Goal: Task Accomplishment & Management: Use online tool/utility

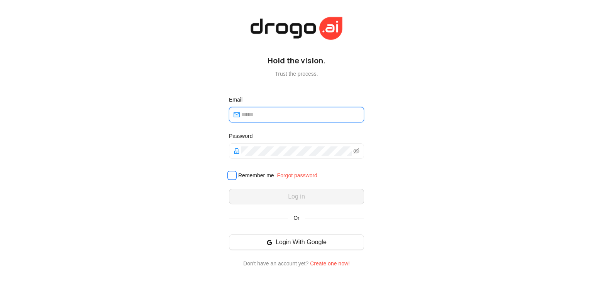
type input "**********"
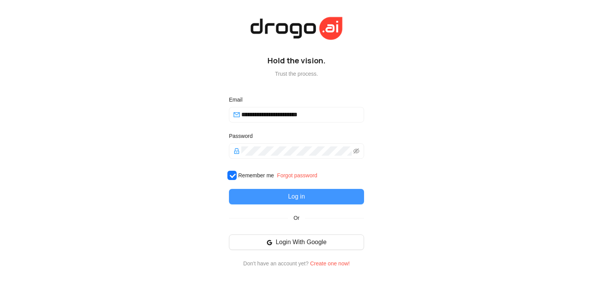
click at [289, 197] on span "Log in" at bounding box center [296, 196] width 17 height 9
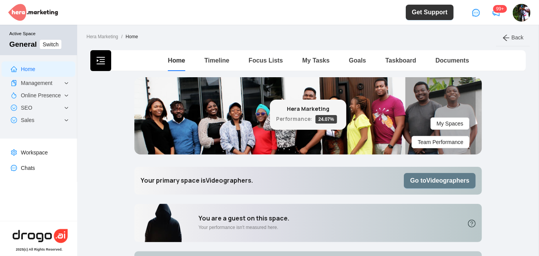
scroll to position [2, 0]
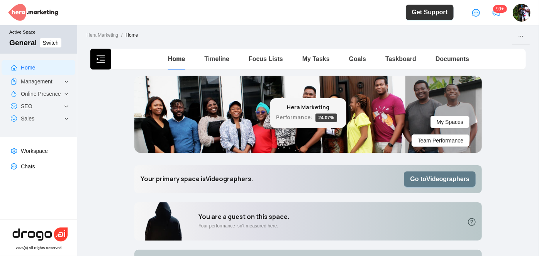
click at [437, 179] on b "Go to Videographers" at bounding box center [439, 179] width 59 height 7
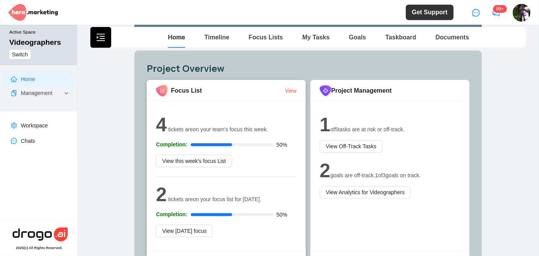
scroll to position [245, 0]
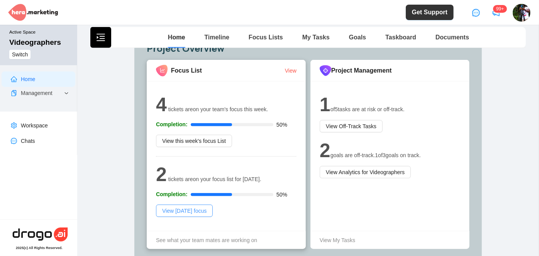
click at [204, 208] on button "View [DATE] focus" at bounding box center [184, 210] width 57 height 12
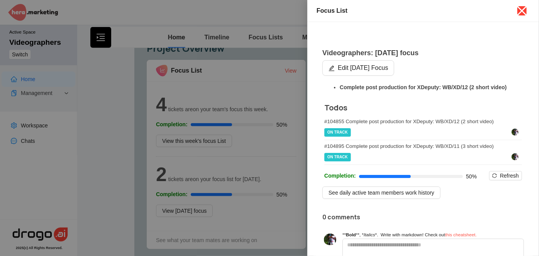
click at [519, 10] on icon "close" at bounding box center [521, 11] width 12 height 12
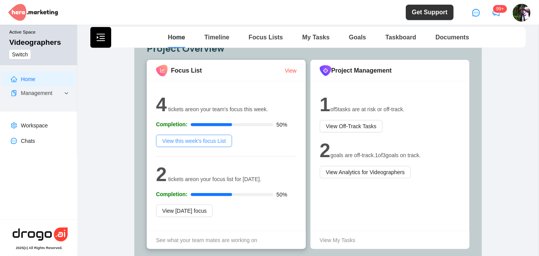
click at [196, 144] on span "View this week's focus List" at bounding box center [194, 141] width 64 height 8
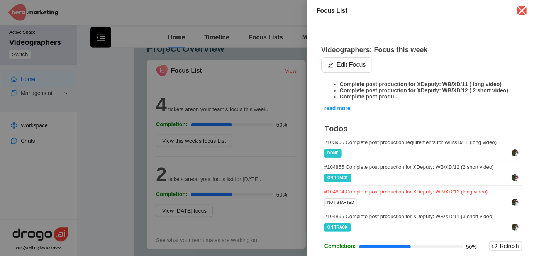
click at [387, 194] on div "# 104894 Complete post production for XDeputy: WB/XD/13 (long video)" at bounding box center [423, 192] width 198 height 6
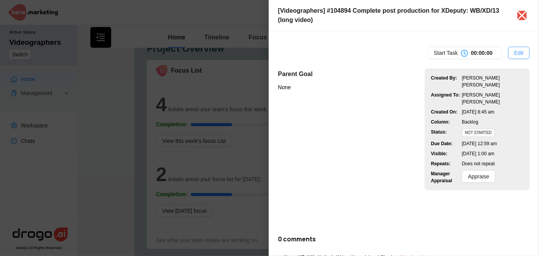
click at [517, 50] on span "Edit" at bounding box center [518, 53] width 9 height 8
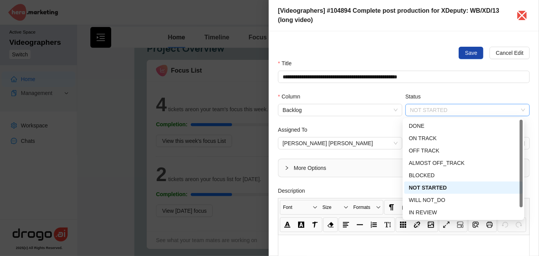
click at [473, 110] on span "NOT STARTED" at bounding box center [467, 110] width 115 height 12
click at [433, 140] on div "ON TRACK" at bounding box center [463, 138] width 109 height 8
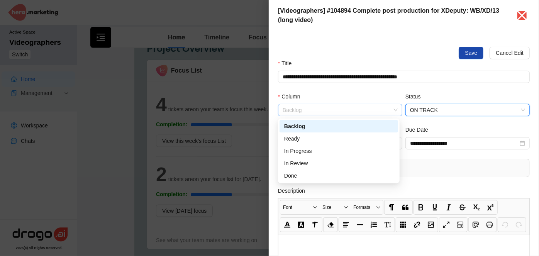
click at [390, 108] on span "Backlog" at bounding box center [339, 110] width 115 height 12
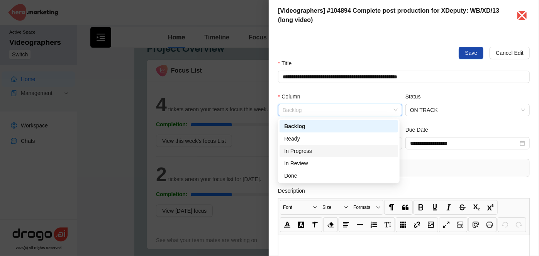
click at [319, 147] on div "In Progress" at bounding box center [338, 151] width 109 height 8
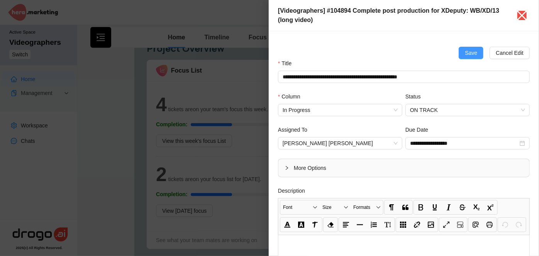
click at [468, 53] on span "Save" at bounding box center [471, 53] width 12 height 8
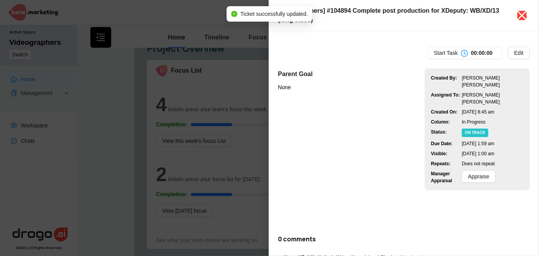
click at [525, 15] on icon "close" at bounding box center [521, 15] width 12 height 12
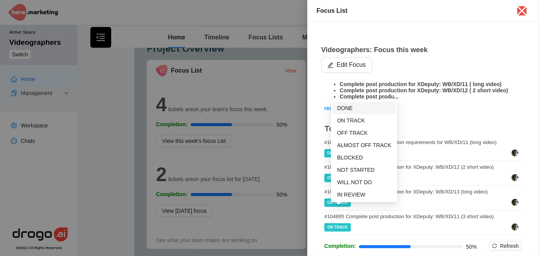
click at [349, 107] on span "DONE" at bounding box center [344, 108] width 15 height 6
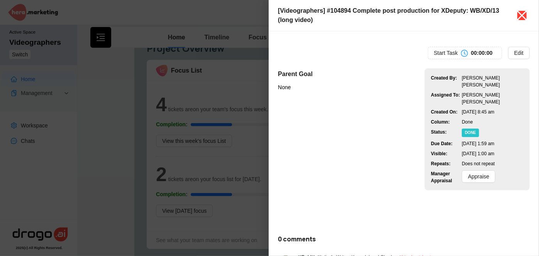
click at [521, 15] on icon "close" at bounding box center [521, 15] width 12 height 12
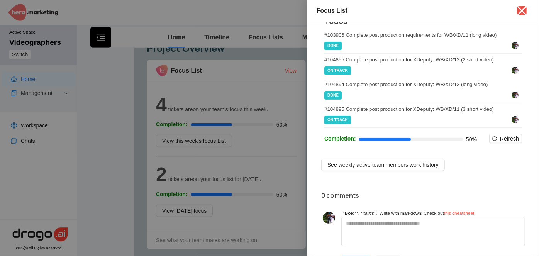
scroll to position [140, 0]
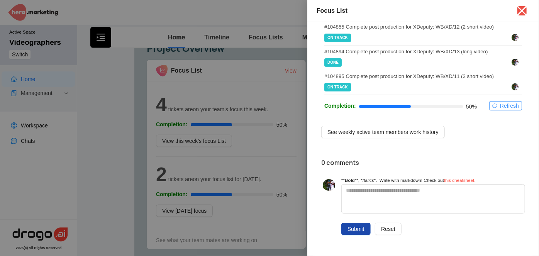
click at [505, 110] on span "Refresh" at bounding box center [509, 105] width 19 height 8
click at [501, 110] on span "Refresh" at bounding box center [509, 105] width 19 height 8
click at [522, 11] on icon "close" at bounding box center [522, 11] width 10 height 10
